Goal: Download file/media

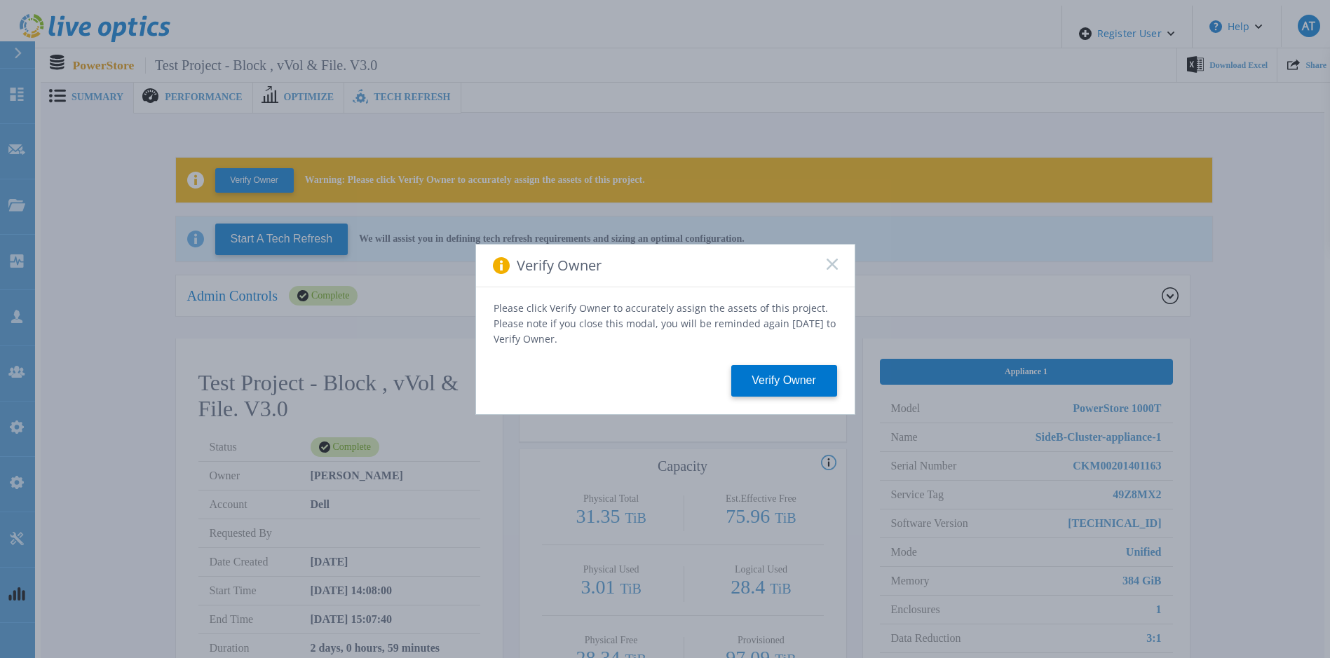
click at [832, 269] on rect at bounding box center [832, 264] width 12 height 12
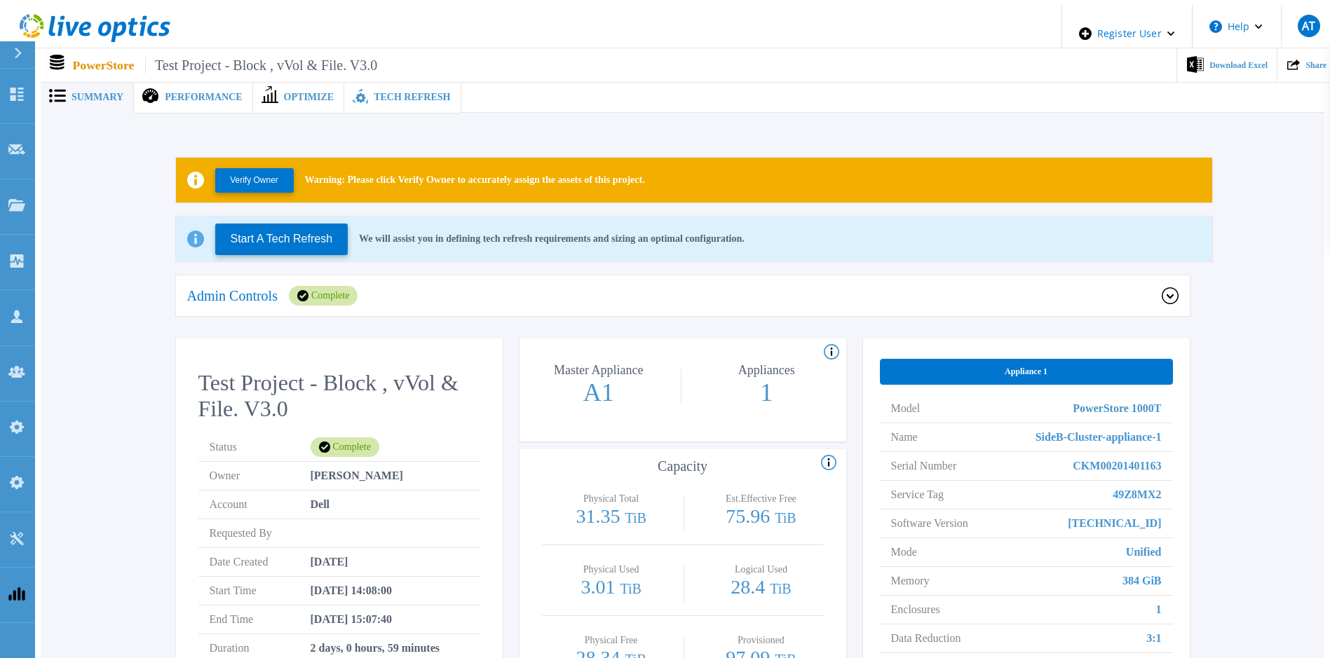
click at [1176, 291] on icon at bounding box center [1170, 296] width 17 height 17
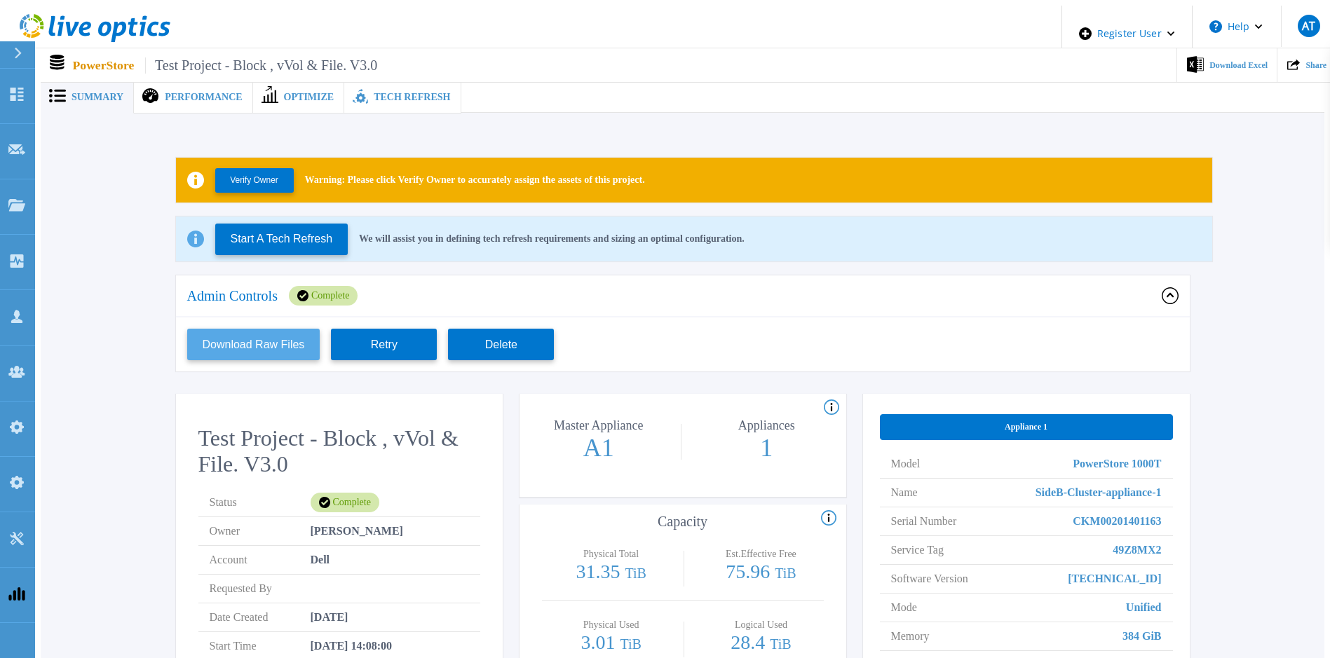
click at [273, 344] on button "Download Raw Files" at bounding box center [253, 345] width 133 height 32
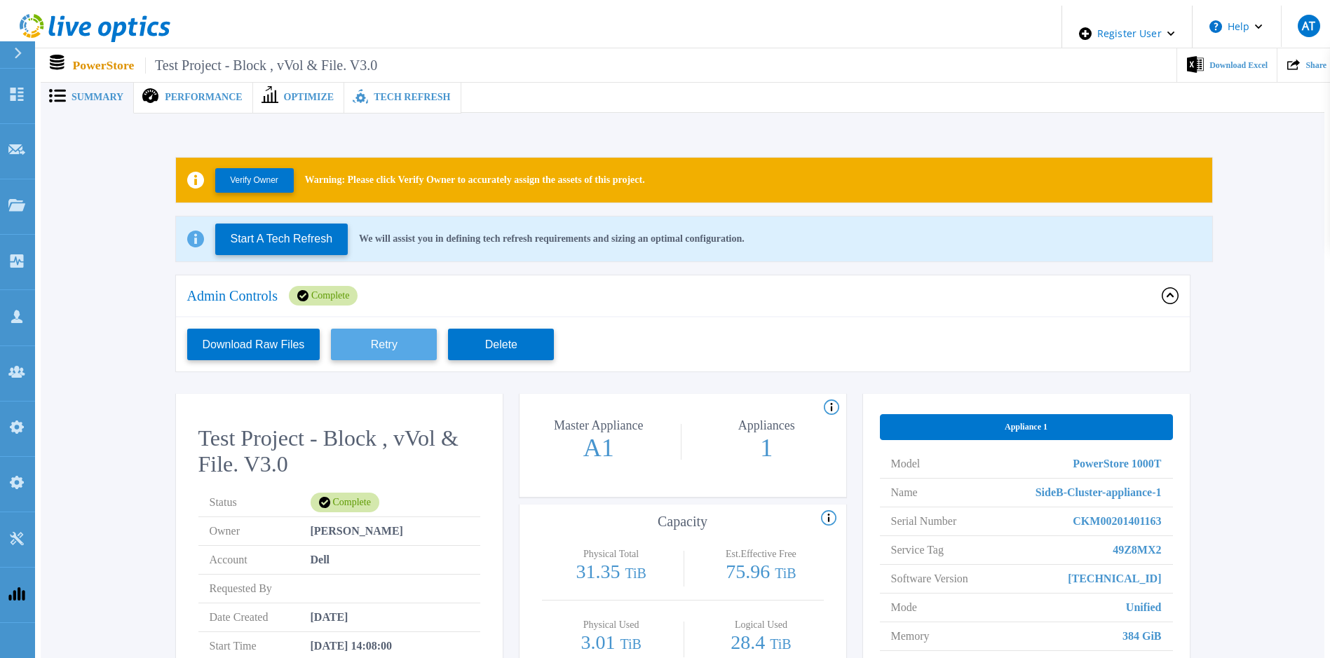
click at [377, 339] on button "Retry" at bounding box center [384, 345] width 106 height 32
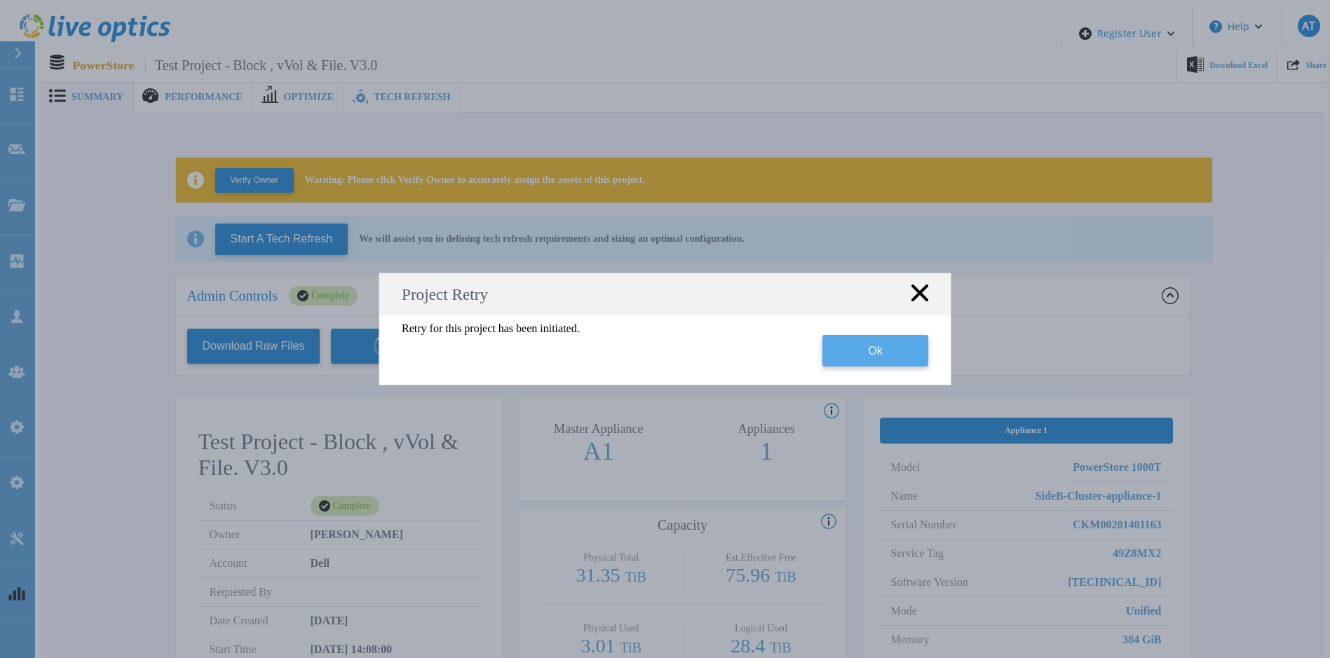
click at [896, 351] on button "Ok" at bounding box center [876, 351] width 106 height 32
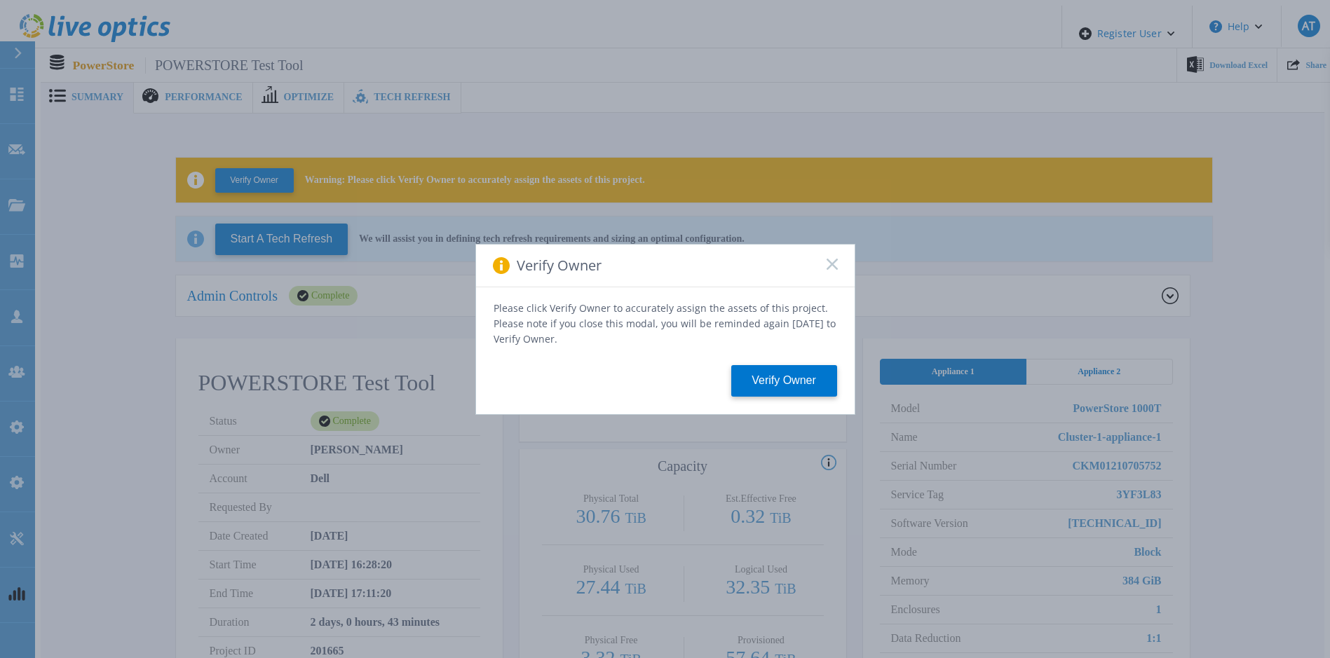
click at [832, 269] on rect at bounding box center [832, 264] width 12 height 12
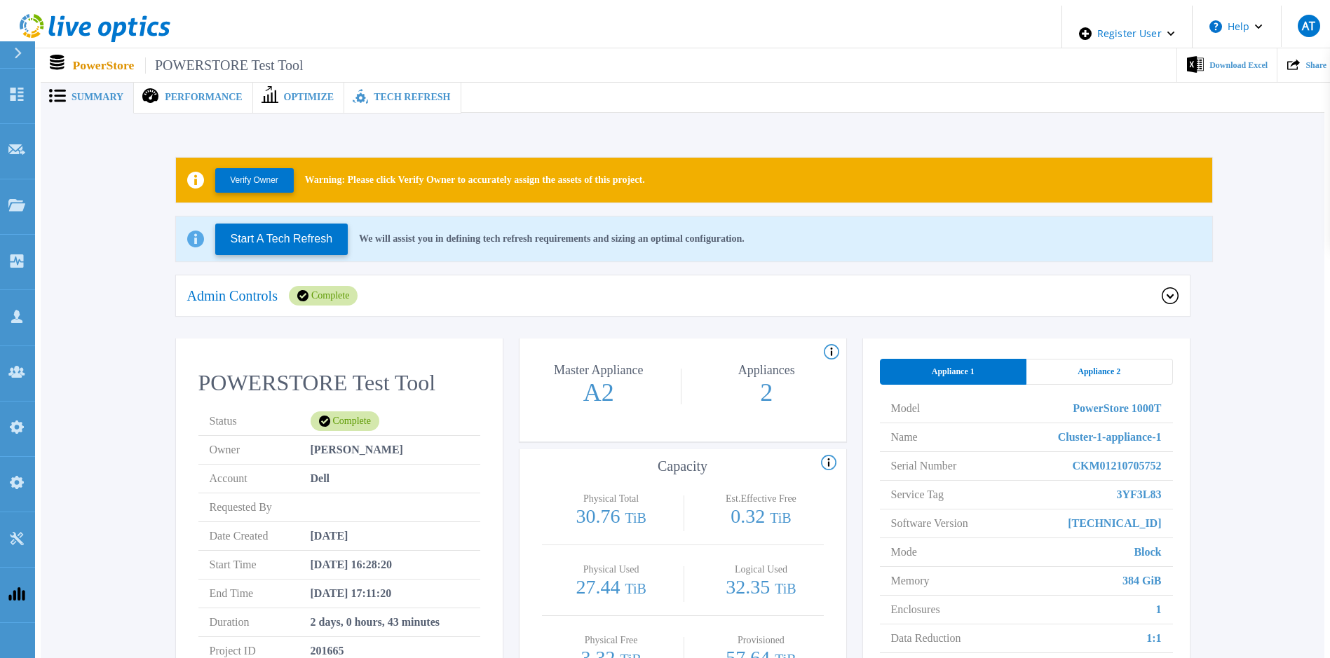
click at [1170, 288] on icon at bounding box center [1170, 296] width 17 height 17
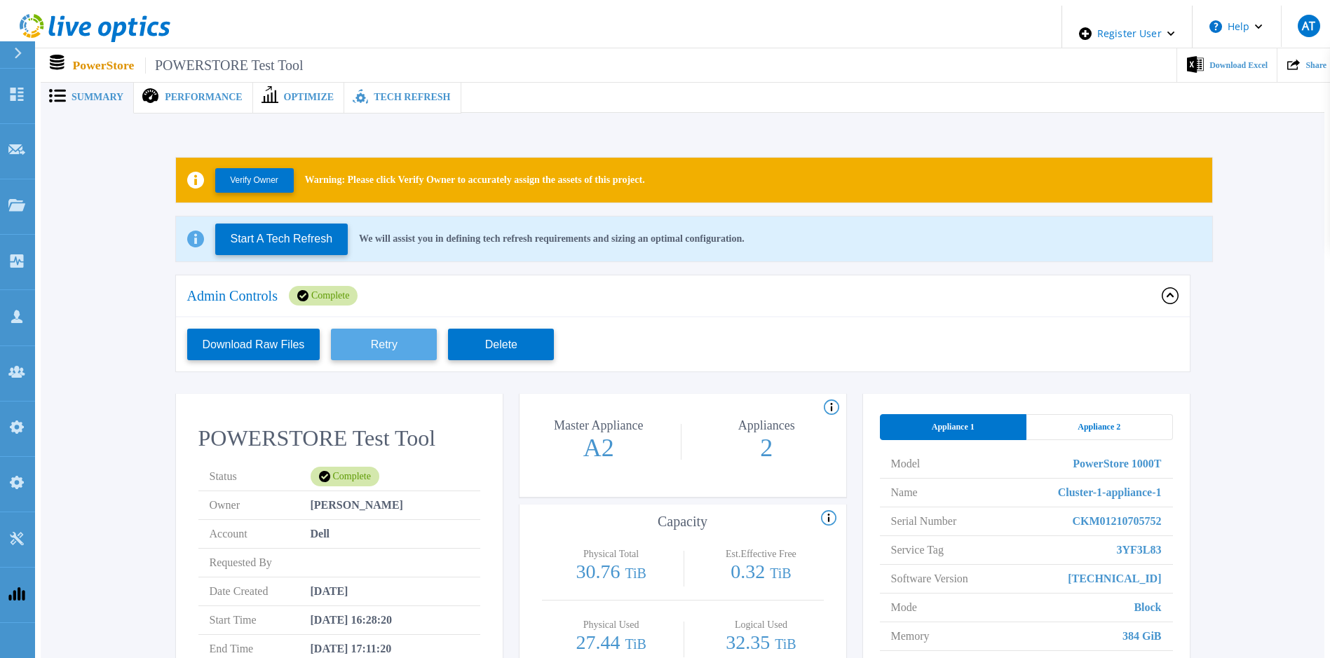
click at [402, 346] on button "Retry" at bounding box center [384, 345] width 106 height 32
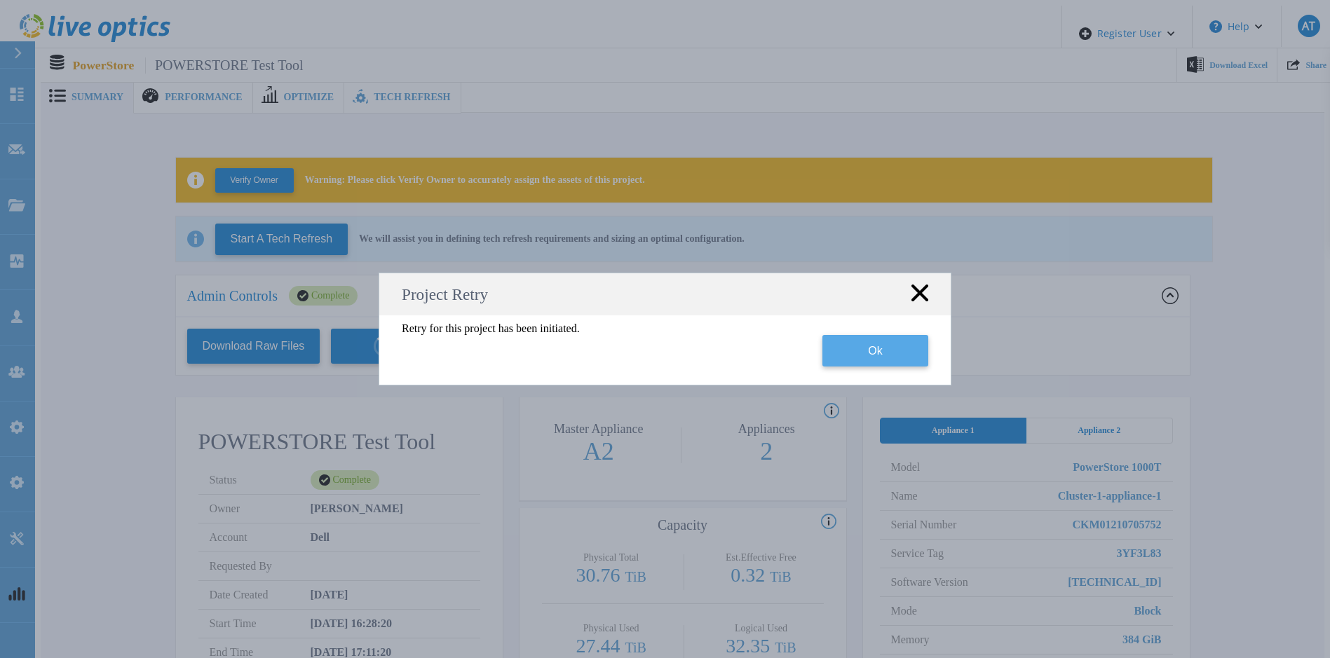
click at [860, 357] on button "Ok" at bounding box center [876, 351] width 106 height 32
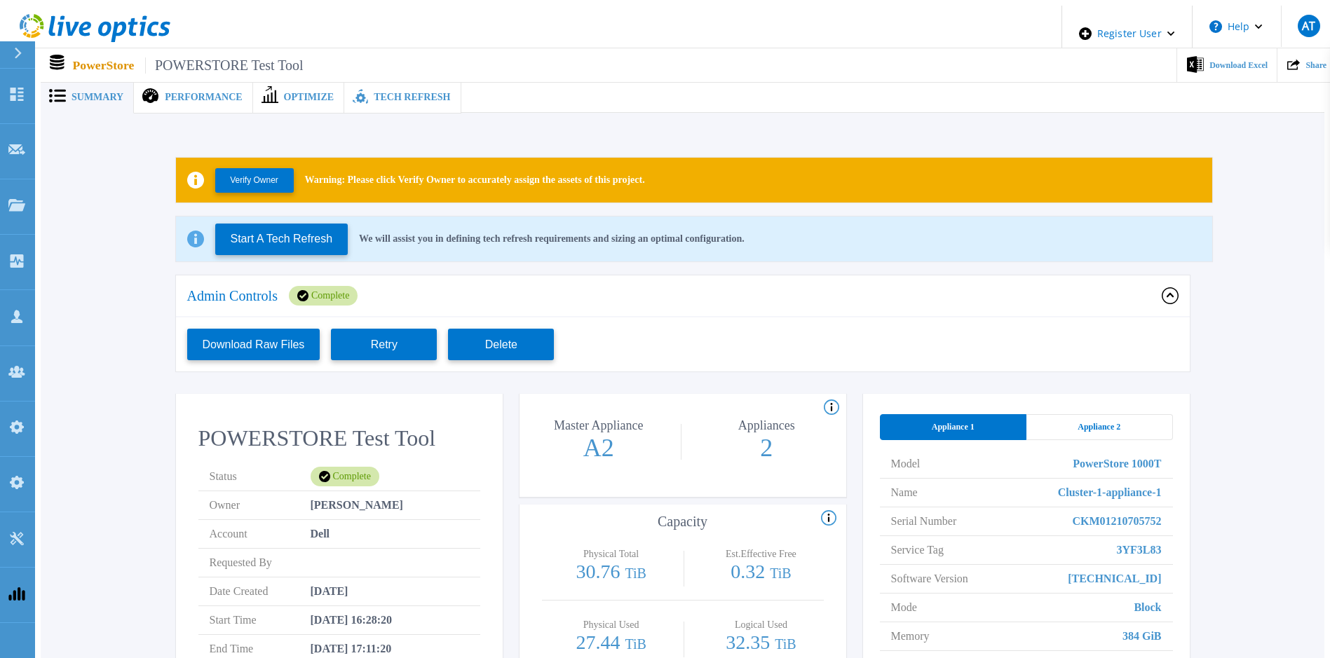
click at [104, 356] on div "Verify Owner Warning: Please click Verify Owner to accurately assign the assets…" at bounding box center [683, 513] width 1242 height 756
click at [283, 343] on button "Download Raw Files" at bounding box center [253, 345] width 133 height 32
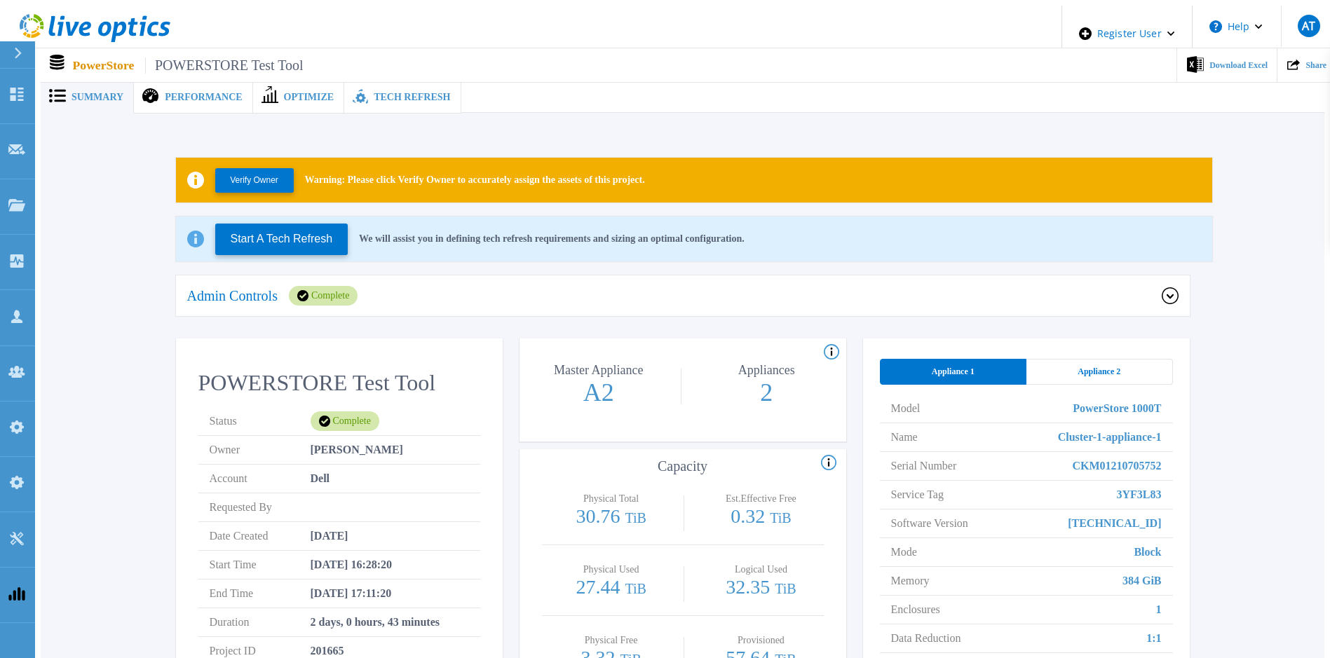
click at [1096, 367] on span "Appliance 2" at bounding box center [1099, 371] width 43 height 11
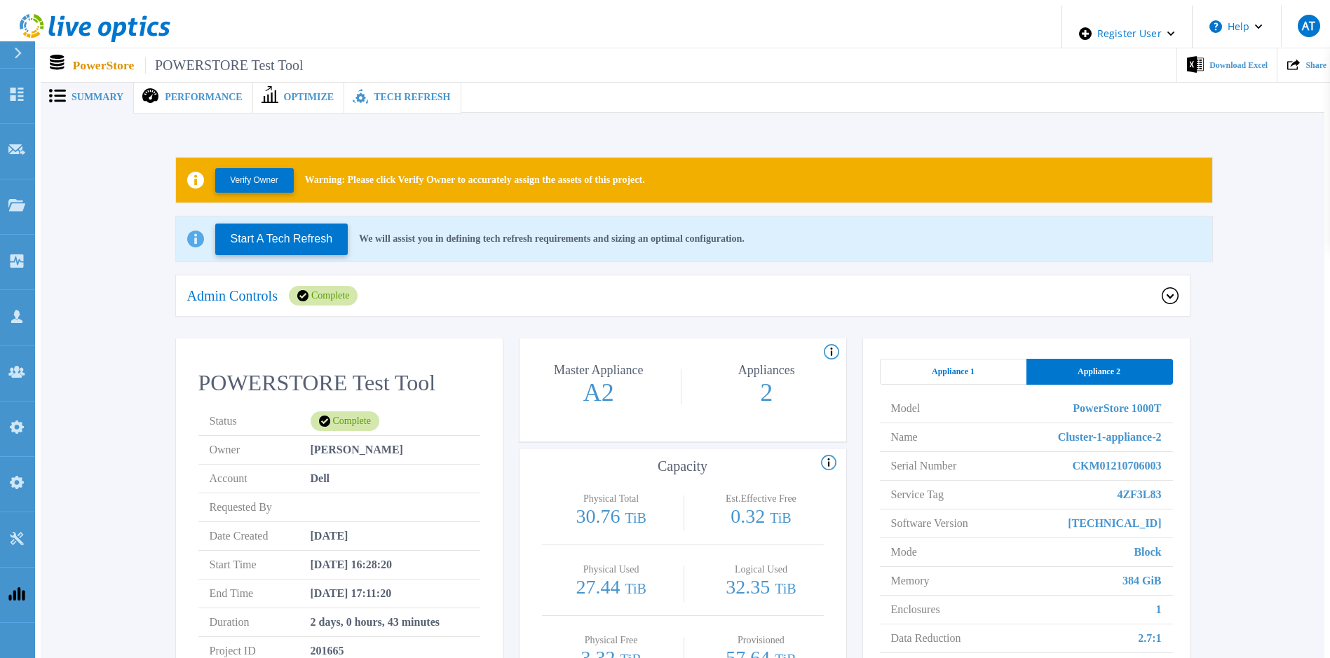
click at [970, 366] on span "Appliance 1" at bounding box center [953, 371] width 43 height 11
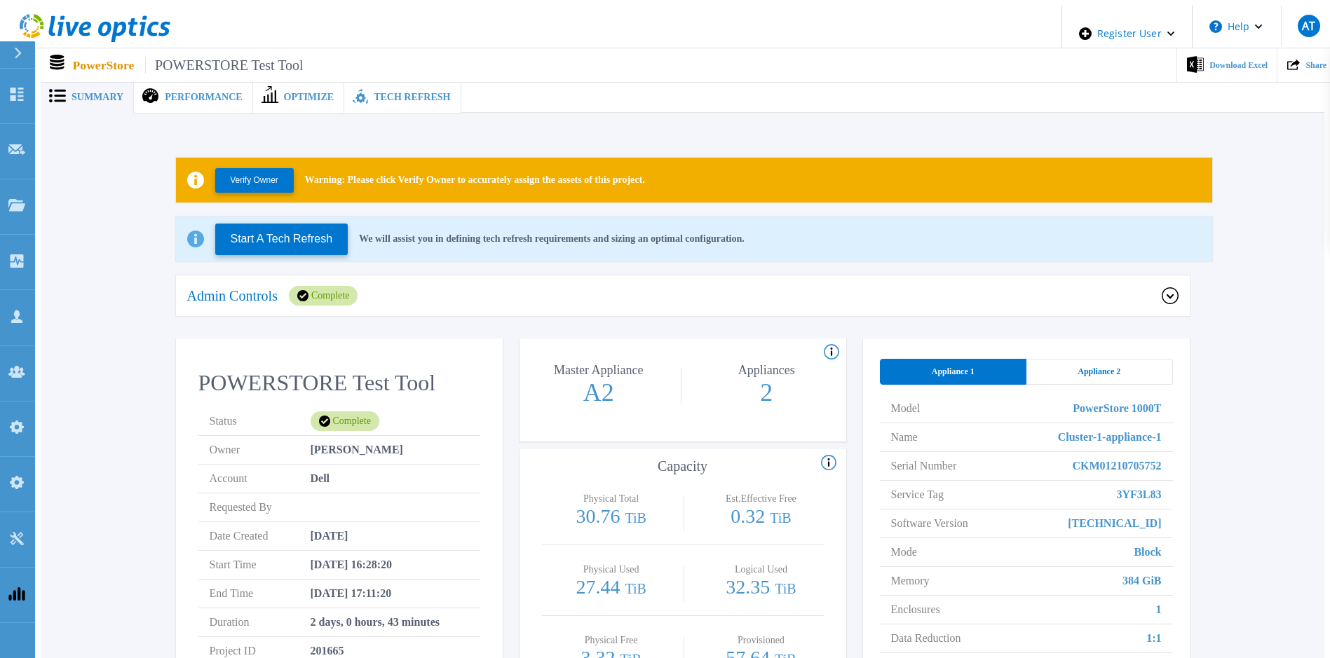
click at [395, 93] on span "Tech Refresh" at bounding box center [412, 98] width 76 height 10
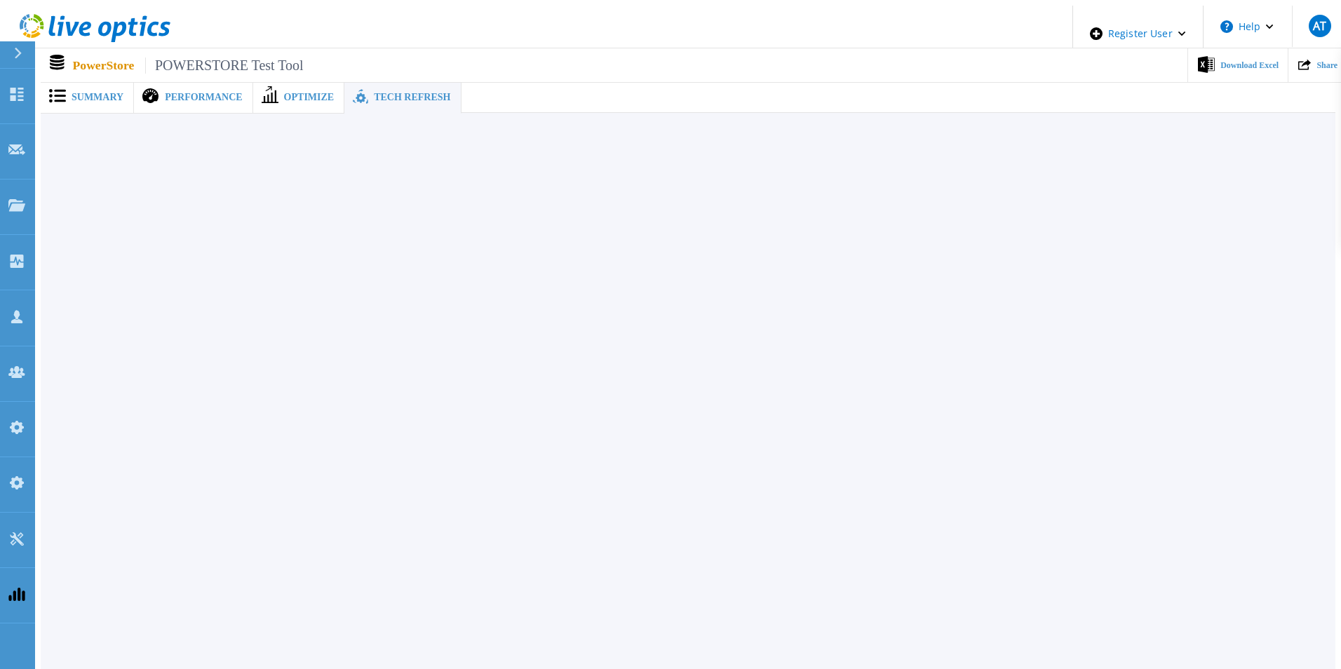
click at [72, 93] on span "Summary" at bounding box center [98, 98] width 52 height 10
